Goal: Task Accomplishment & Management: Manage account settings

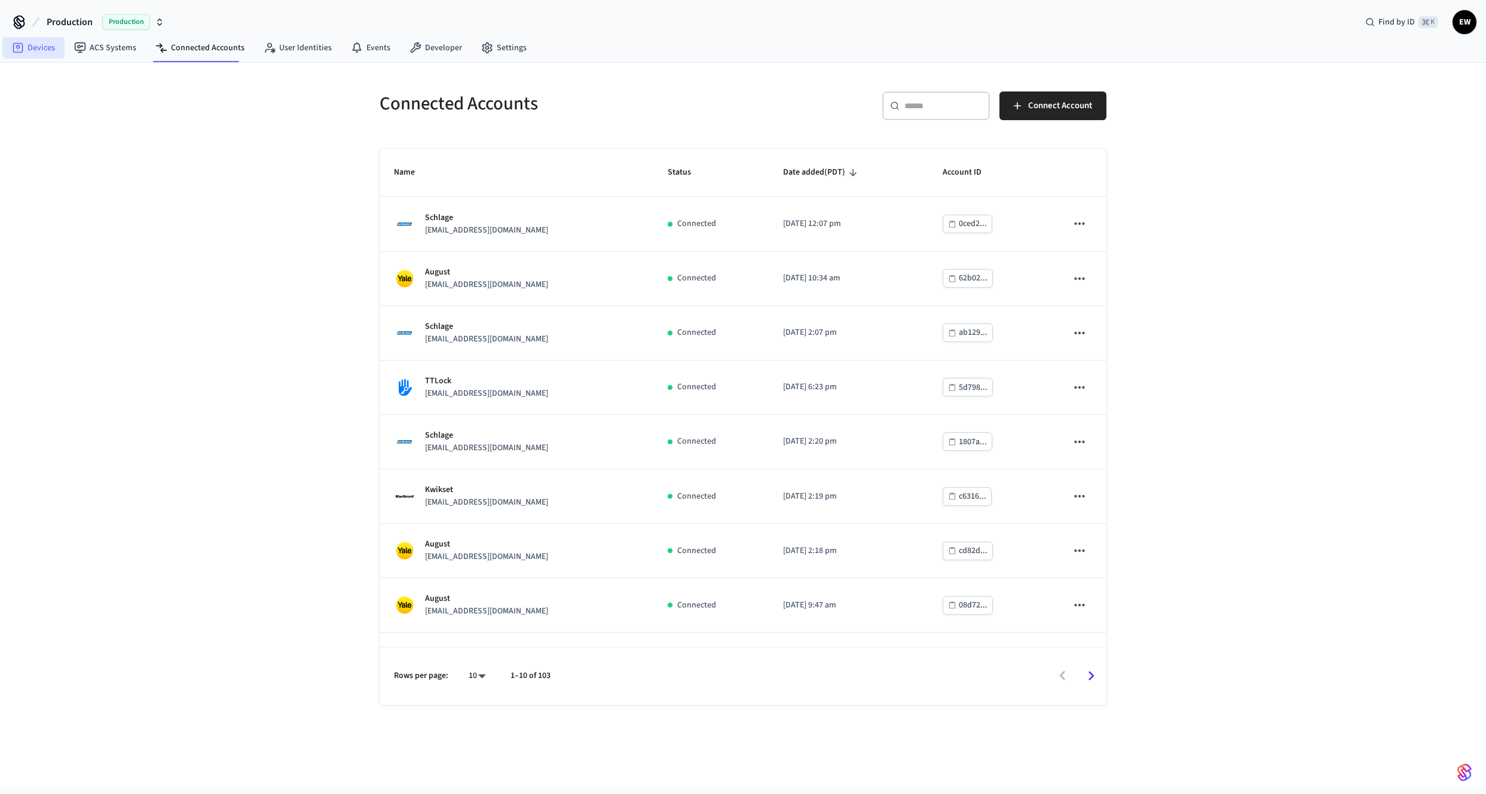
click at [25, 54] on link "Devices" at bounding box center [33, 48] width 62 height 22
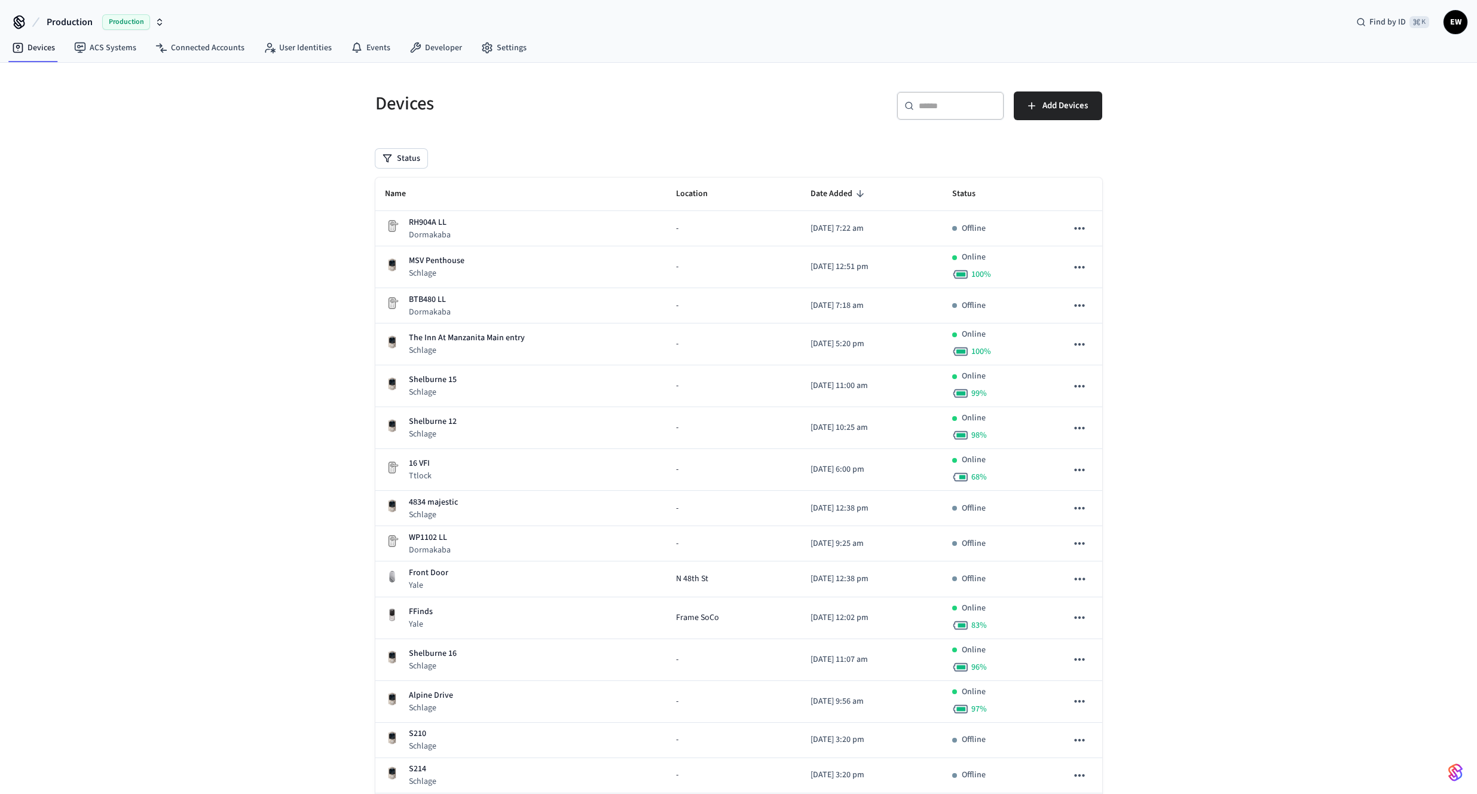
click at [952, 107] on input "text" at bounding box center [958, 106] width 78 height 12
paste input "**********"
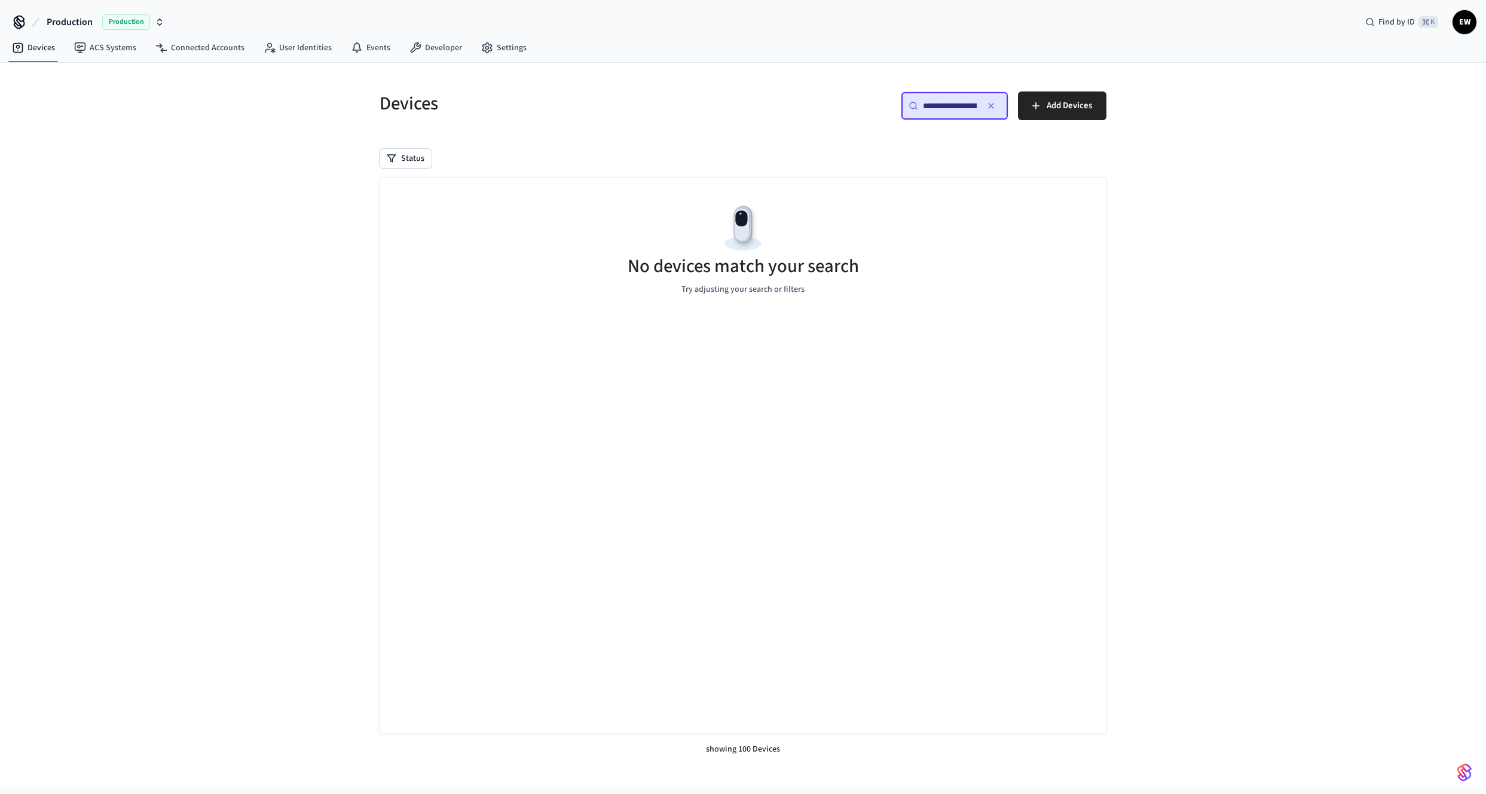
scroll to position [0, 90]
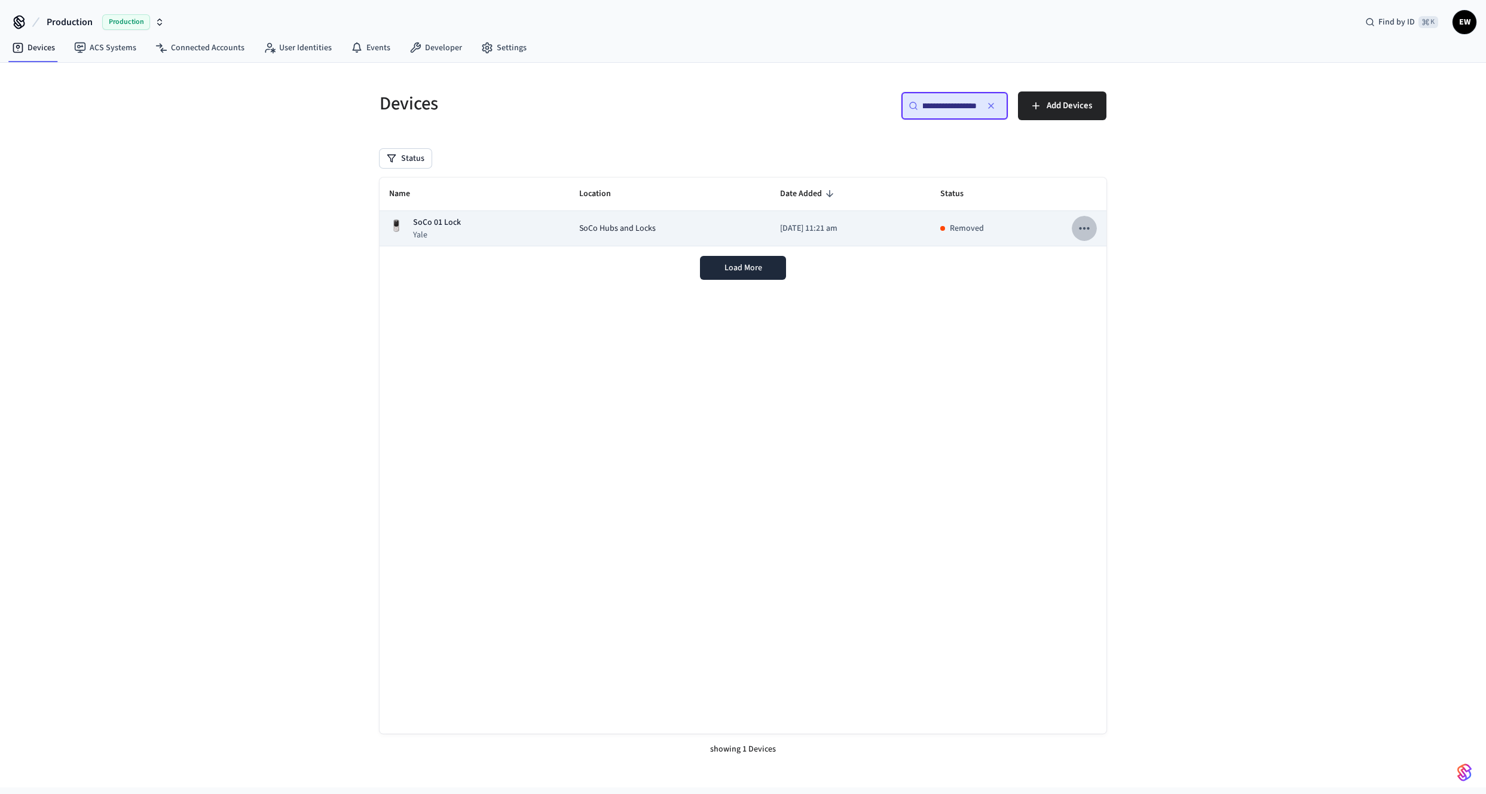
click at [1080, 227] on icon "sticky table" at bounding box center [1084, 228] width 10 height 2
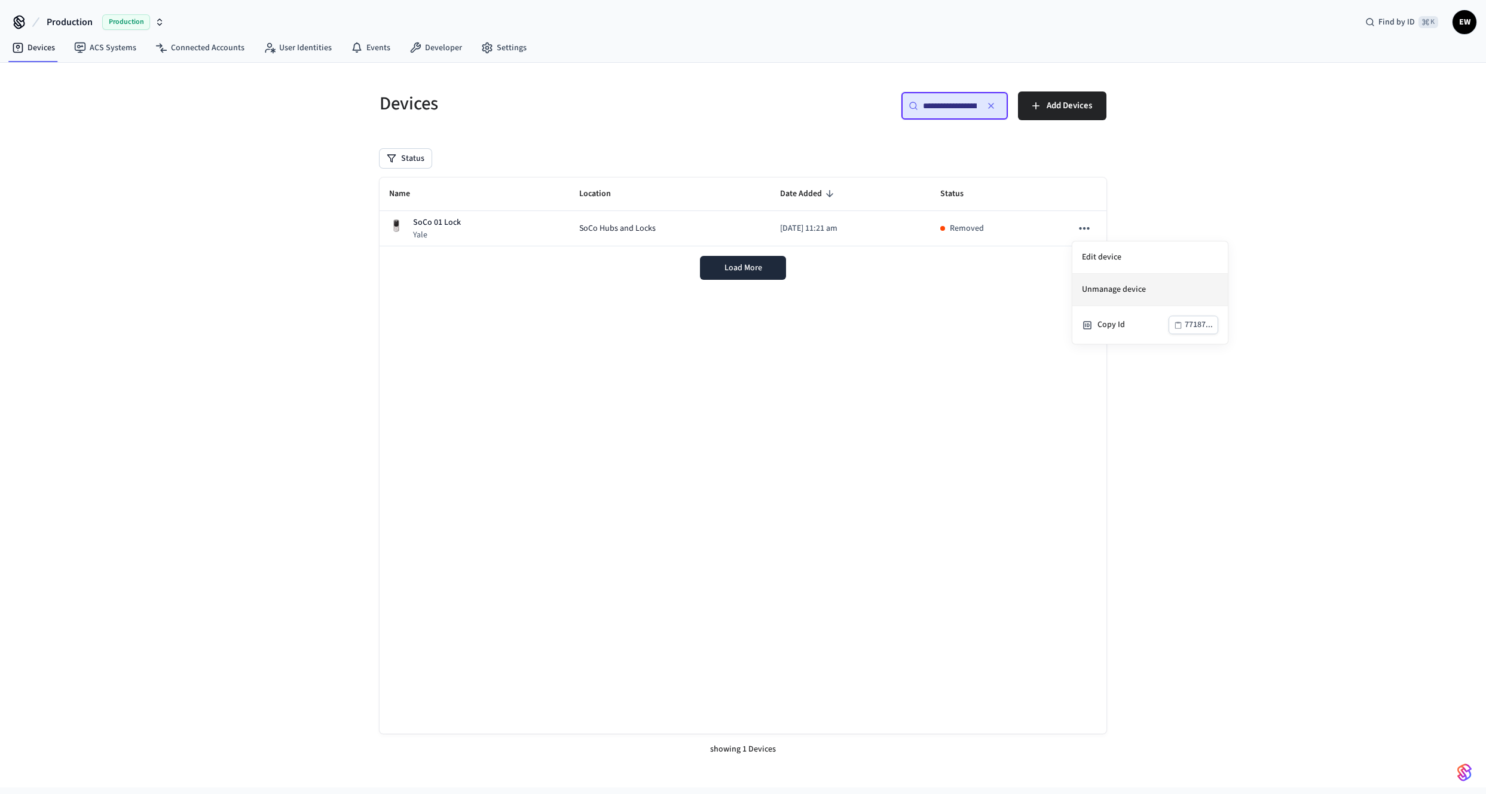
click at [1115, 283] on li "Unmanage device" at bounding box center [1149, 290] width 155 height 32
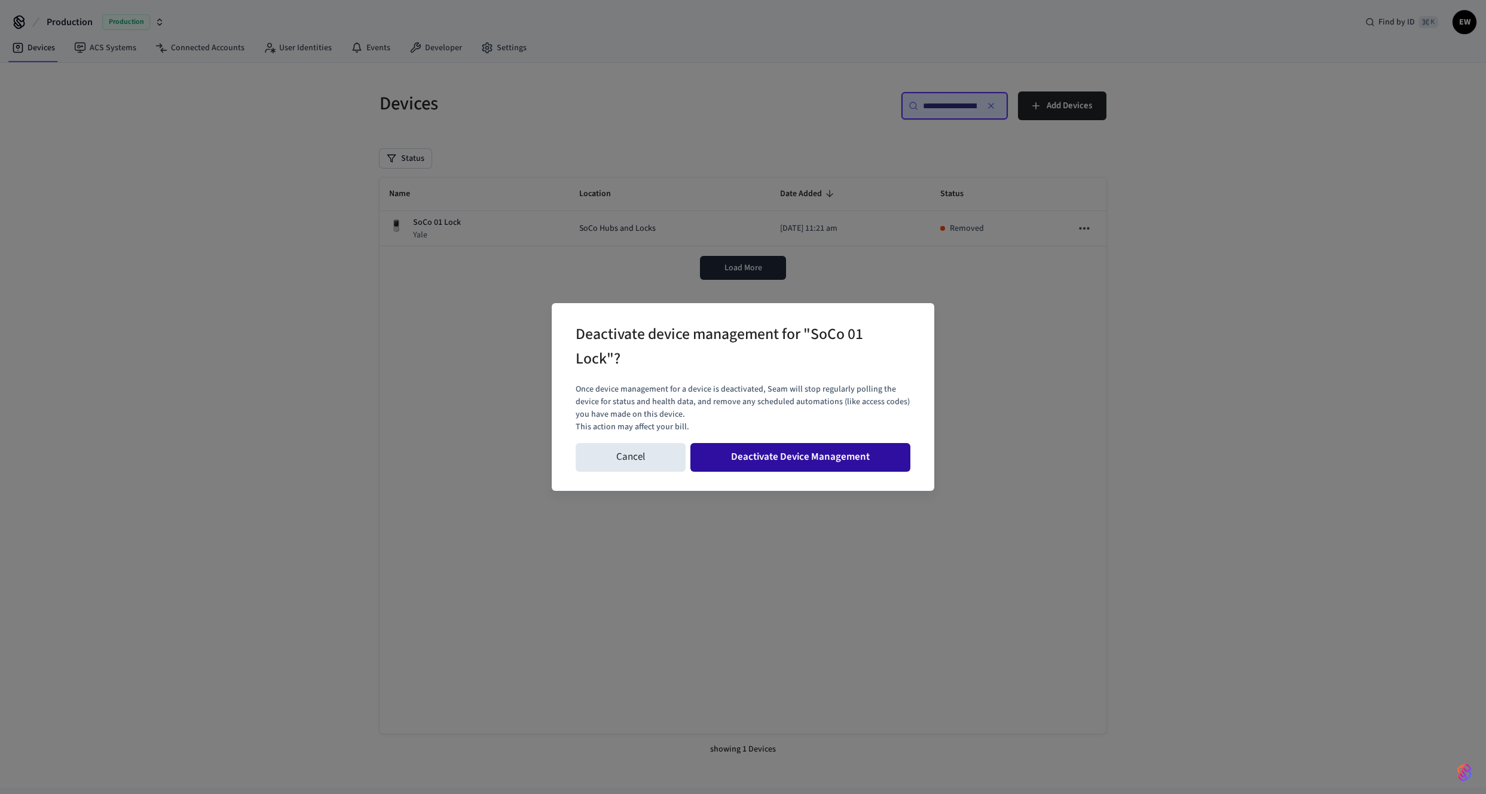
click at [812, 458] on button "Deactivate Device Management" at bounding box center [800, 457] width 220 height 29
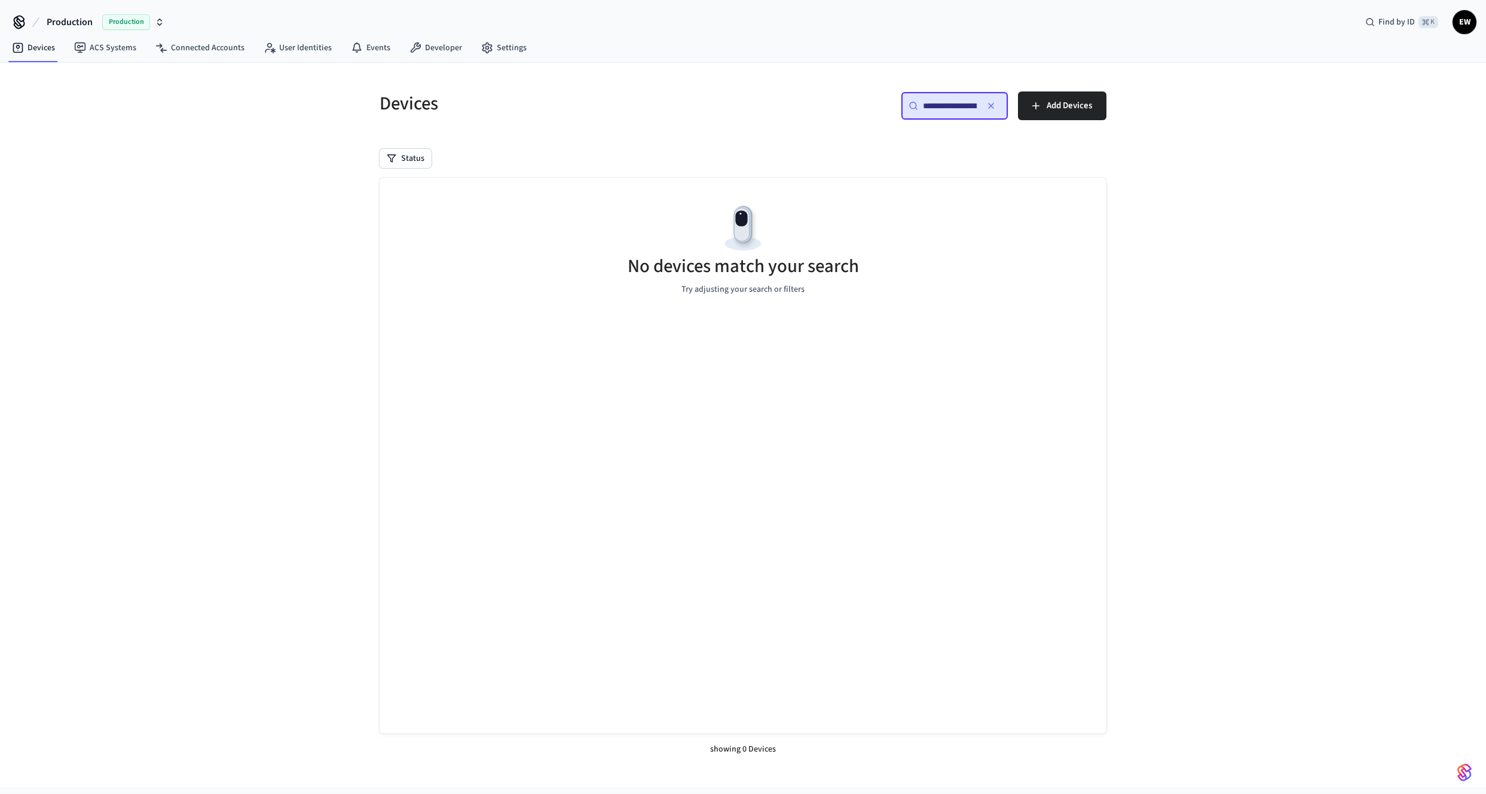
click at [953, 105] on input "**********" at bounding box center [950, 106] width 54 height 12
paste input "text"
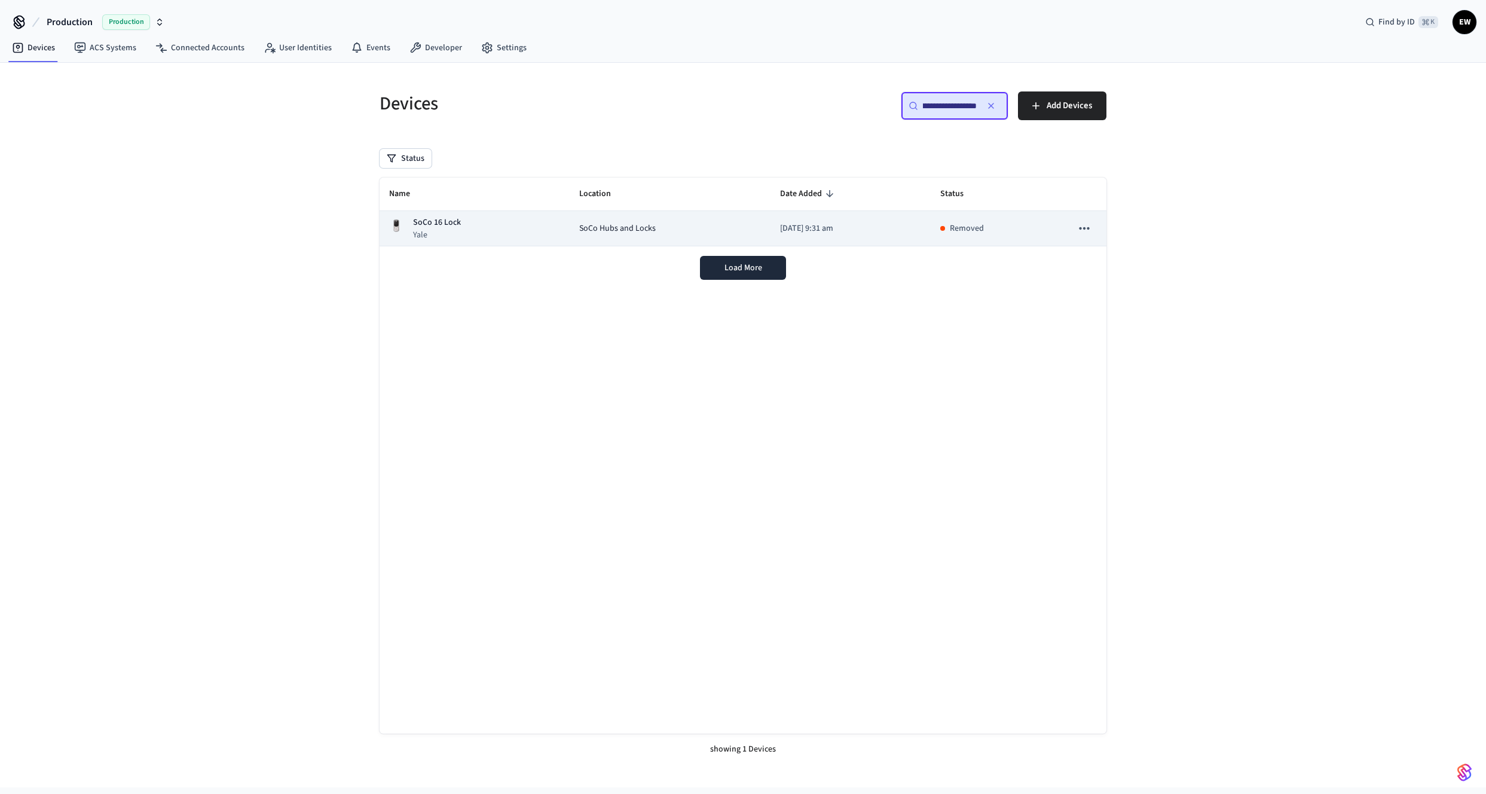
click at [1089, 226] on icon "sticky table" at bounding box center [1084, 229] width 16 height 16
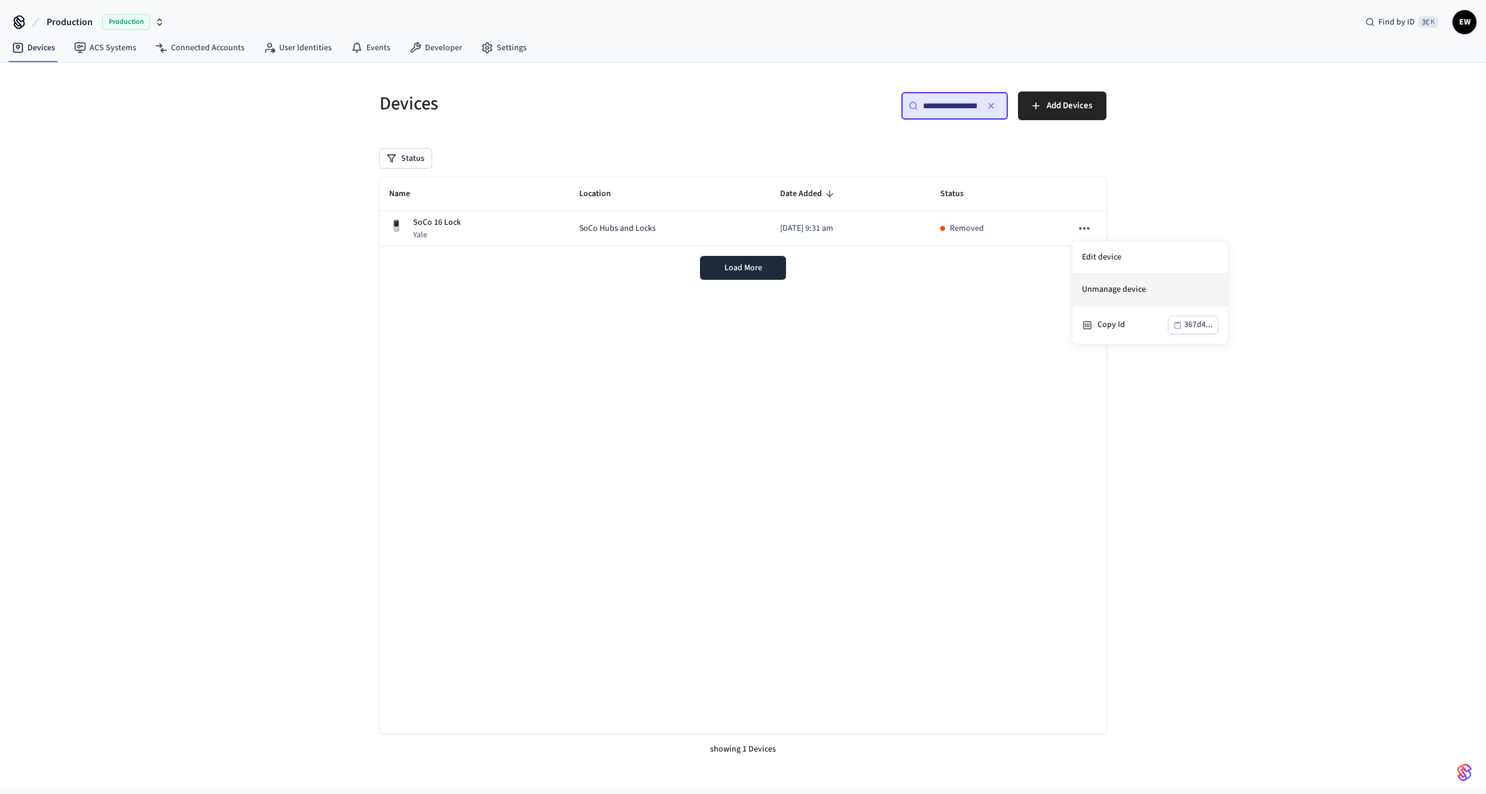
click at [1109, 290] on li "Unmanage device" at bounding box center [1149, 290] width 155 height 32
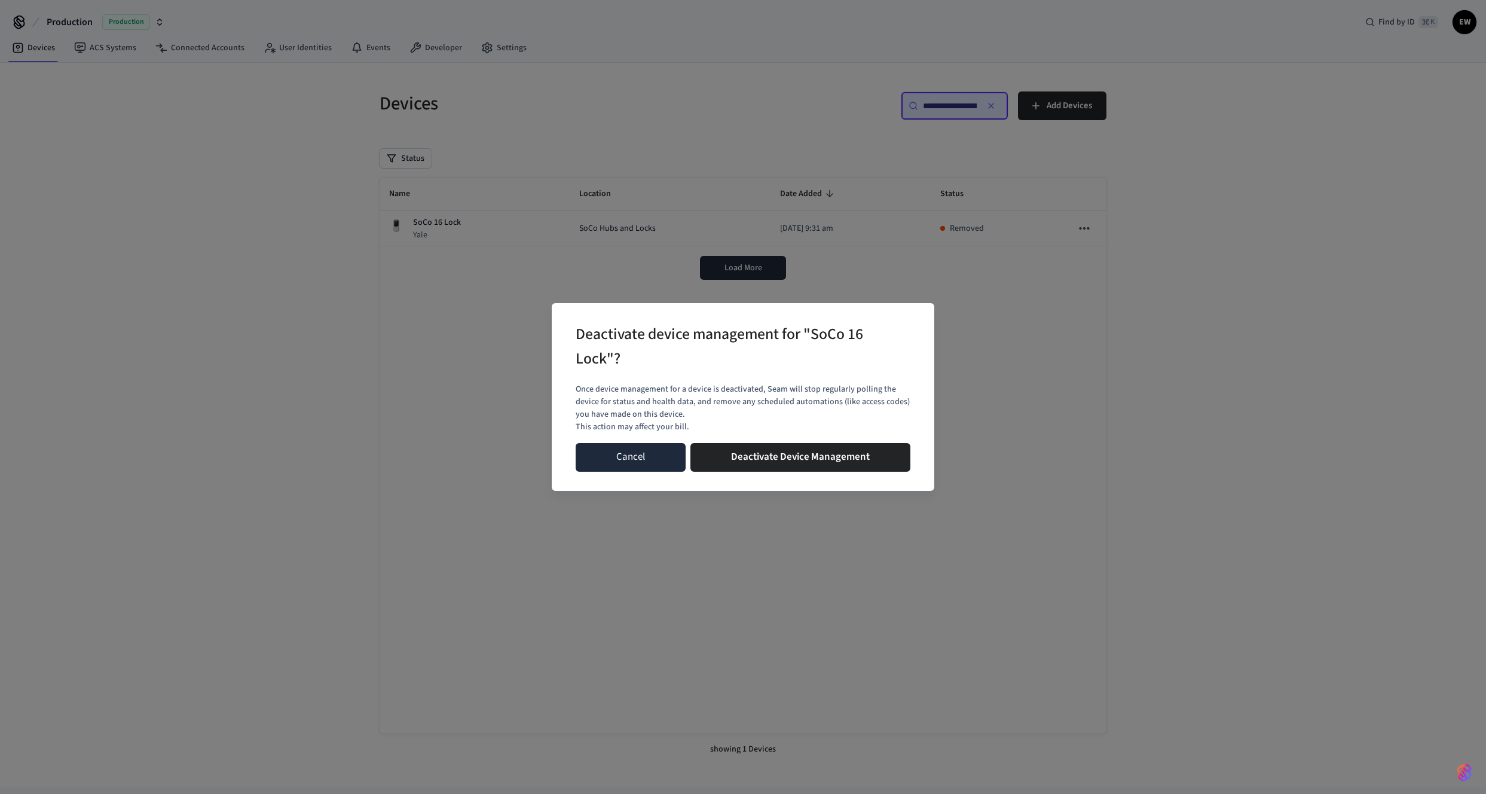
click at [645, 460] on button "Cancel" at bounding box center [630, 457] width 110 height 29
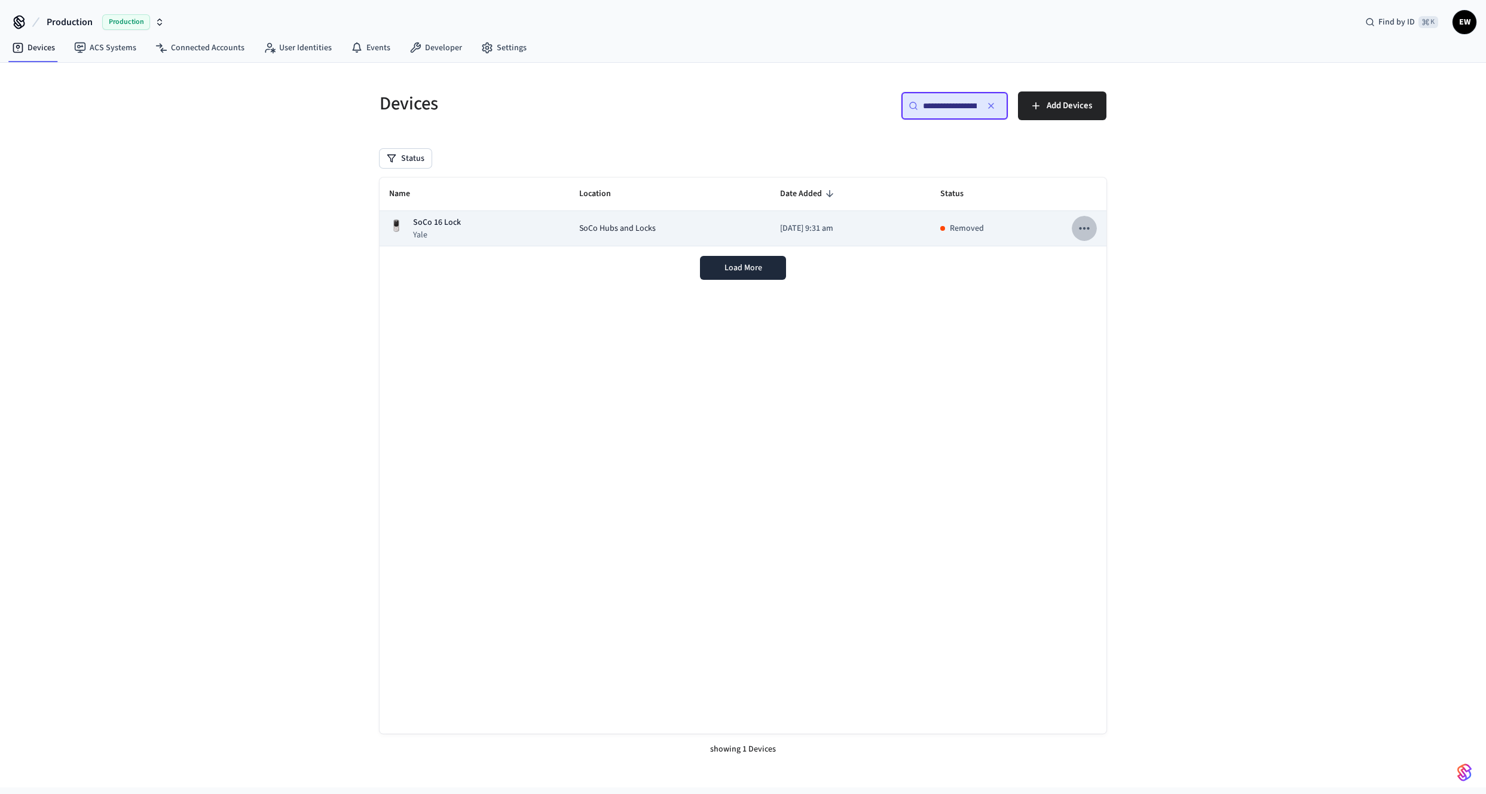
click at [1092, 231] on button "sticky table" at bounding box center [1083, 228] width 25 height 25
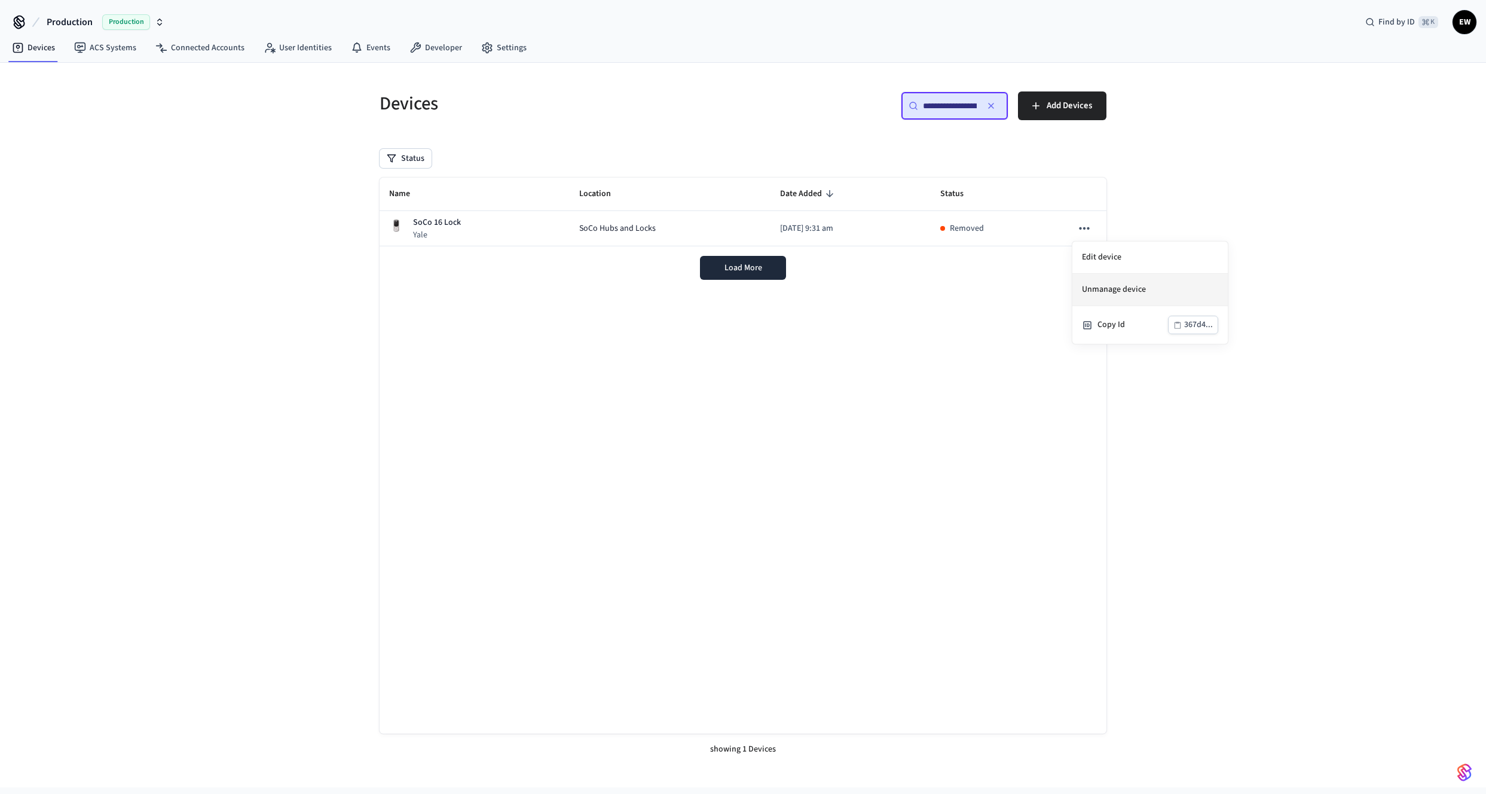
click at [1110, 291] on li "Unmanage device" at bounding box center [1149, 290] width 155 height 32
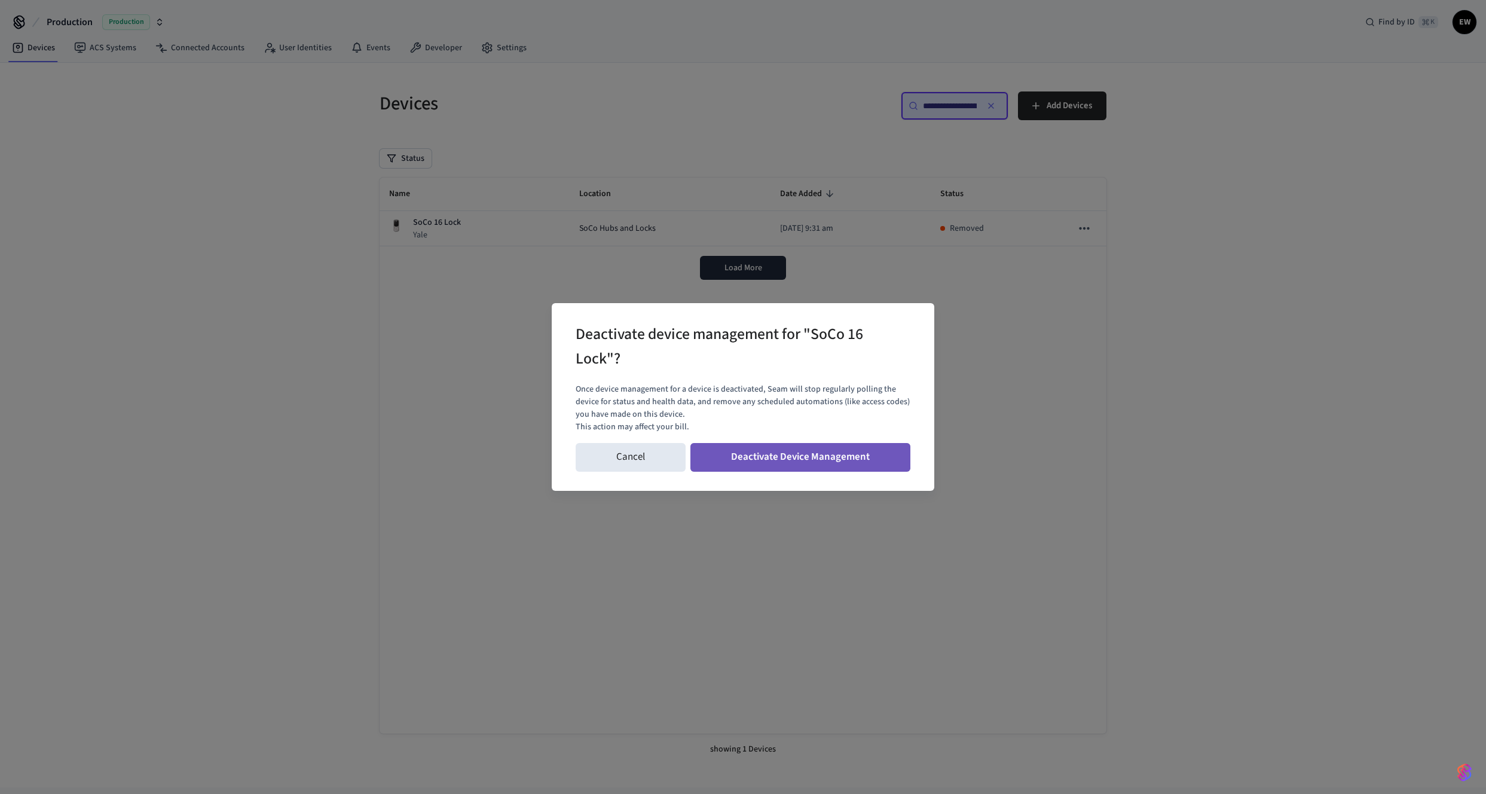
click at [798, 451] on button "Deactivate Device Management" at bounding box center [800, 457] width 220 height 29
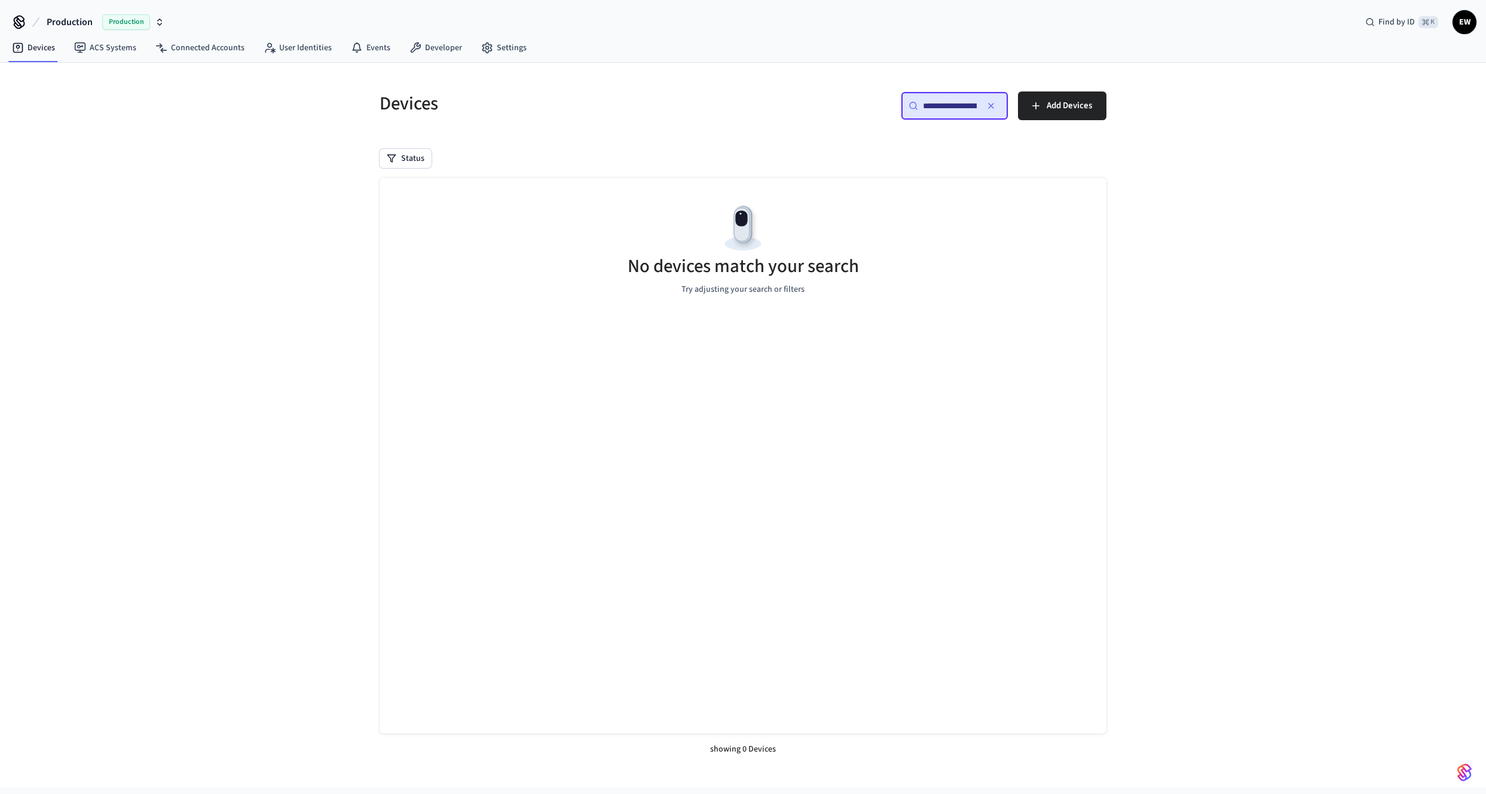
click at [926, 111] on input "**********" at bounding box center [950, 106] width 54 height 12
paste input "text"
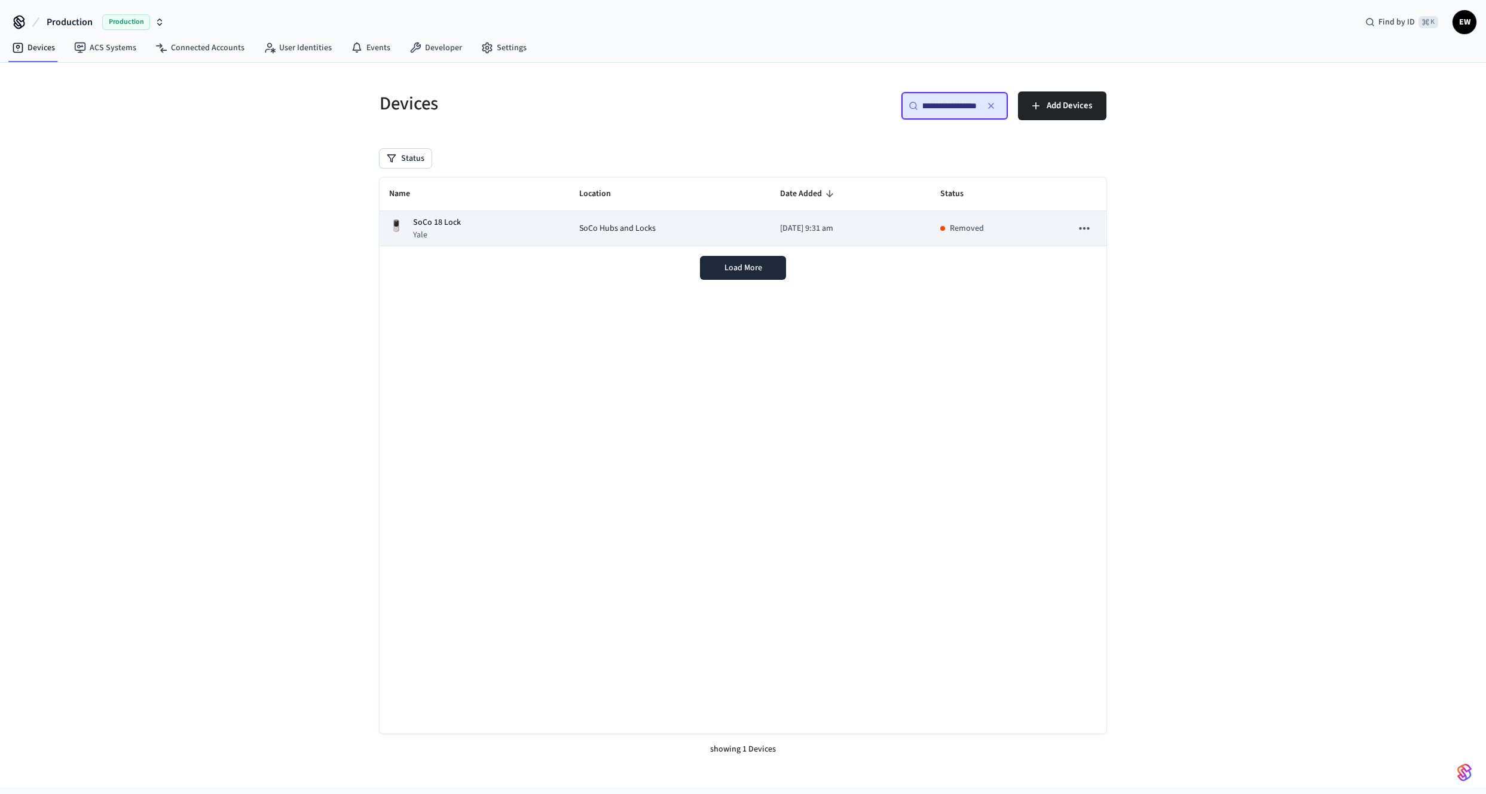
type input "**********"
click at [1090, 226] on icon "sticky table" at bounding box center [1084, 229] width 16 height 16
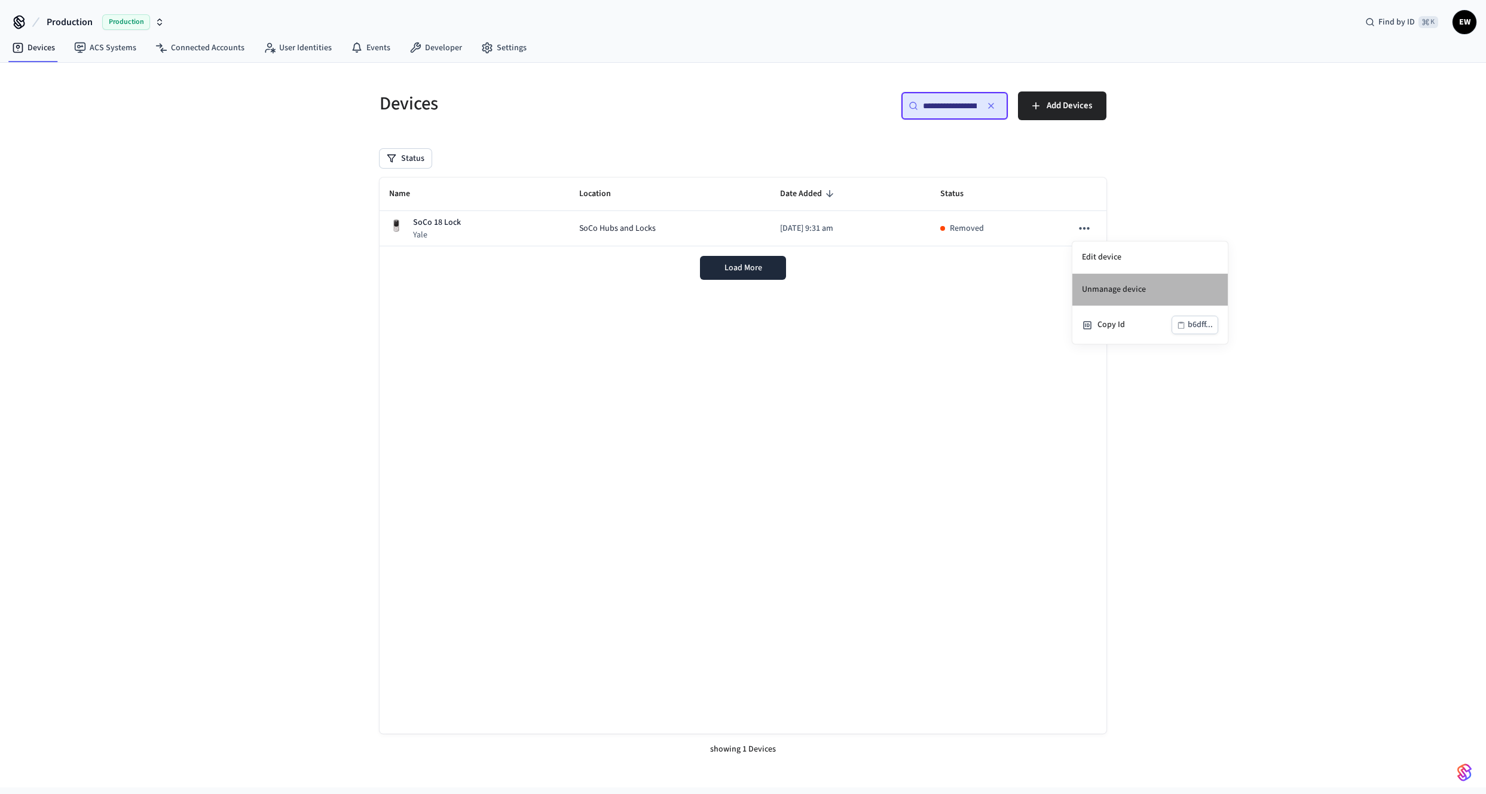
click at [1115, 286] on li "Unmanage device" at bounding box center [1149, 290] width 155 height 32
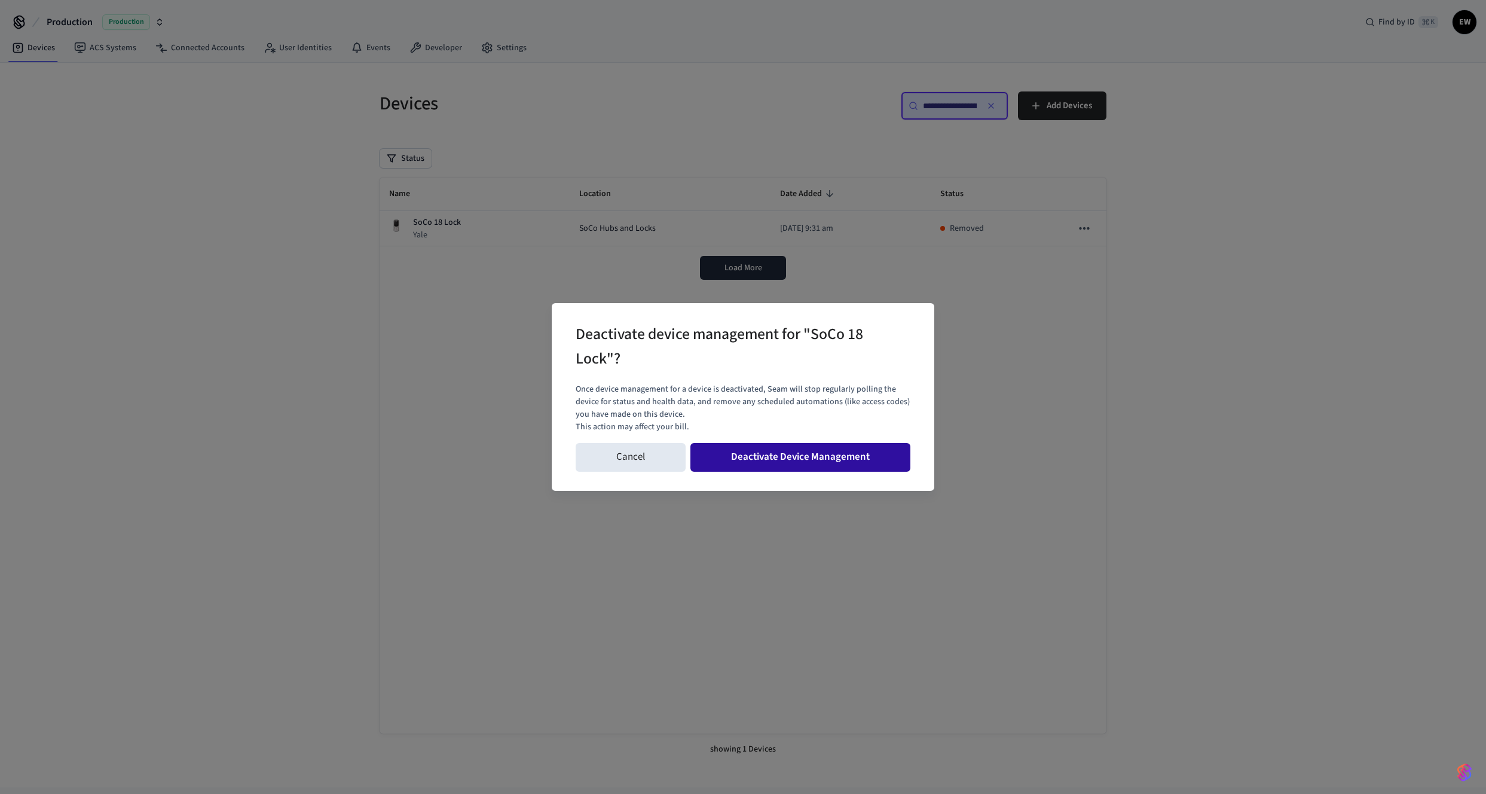
click at [818, 455] on button "Deactivate Device Management" at bounding box center [800, 457] width 220 height 29
